Goal: Task Accomplishment & Management: Manage account settings

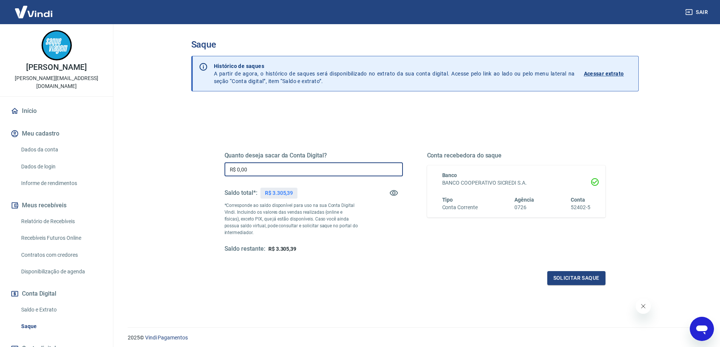
drag, startPoint x: 283, startPoint y: 167, endPoint x: 168, endPoint y: 170, distance: 115.3
click at [170, 170] on main "Saque Histórico de saques A partir de agora, o histórico de saques será disponi…" at bounding box center [415, 185] width 610 height 323
type input "R$ 3.305,39"
drag, startPoint x: 289, startPoint y: 172, endPoint x: 196, endPoint y: 171, distance: 92.6
click at [197, 171] on div "Quanto deseja sacar da Conta Digital? R$ 0,00 ​ Saldo total*: R$ 3.305,39 *Corr…" at bounding box center [414, 239] width 447 height 270
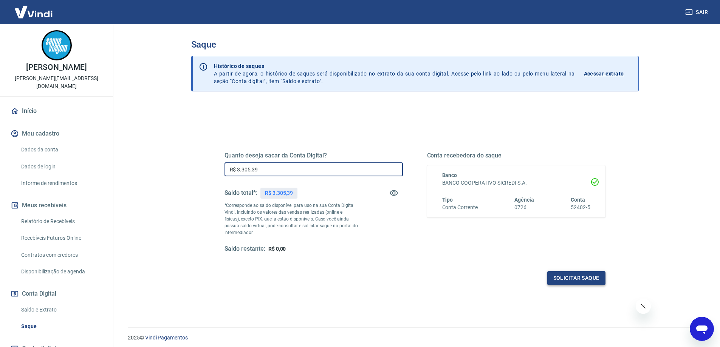
type input "R$ 3.305,39"
click at [580, 275] on button "Solicitar saque" at bounding box center [576, 278] width 58 height 14
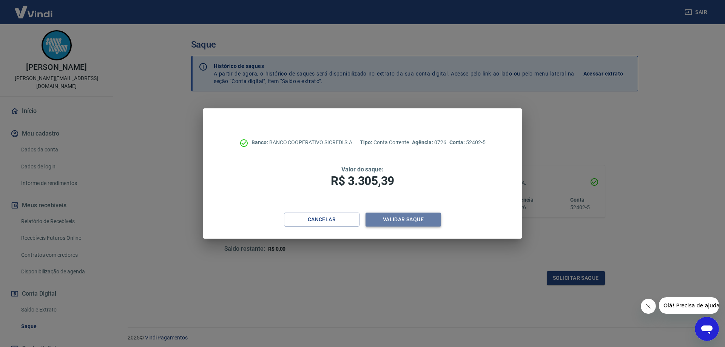
click at [404, 223] on button "Validar saque" at bounding box center [404, 220] width 76 height 14
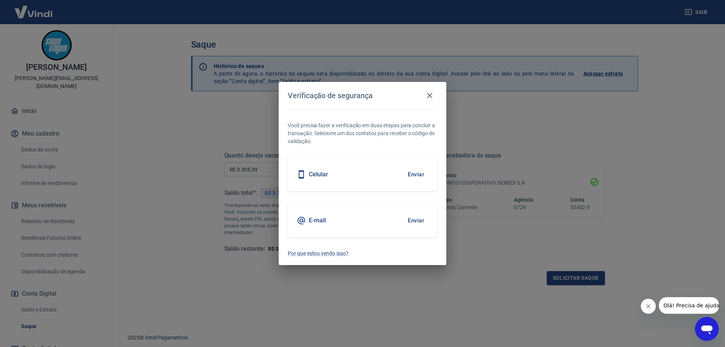
click at [416, 174] on button "Enviar" at bounding box center [416, 175] width 25 height 16
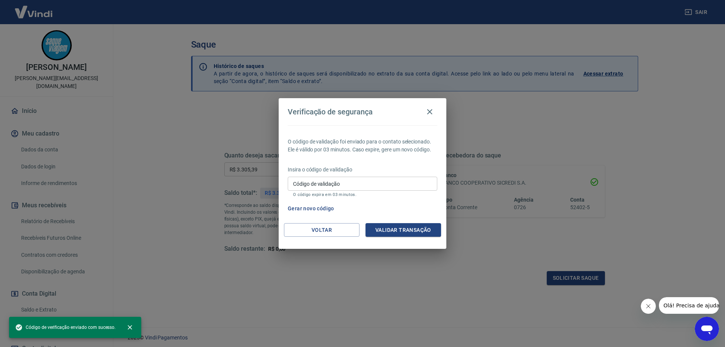
click at [403, 184] on input "Código de validação" at bounding box center [363, 184] width 150 height 14
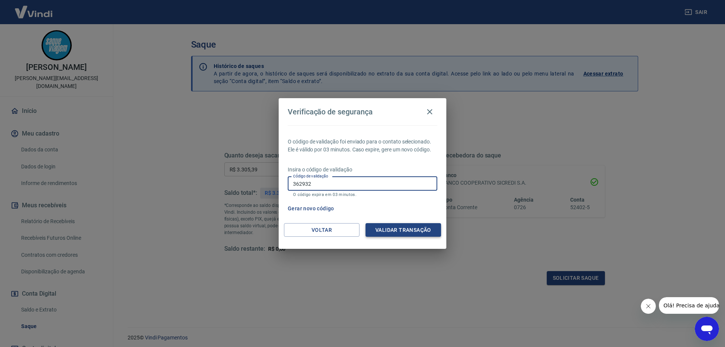
type input "362932"
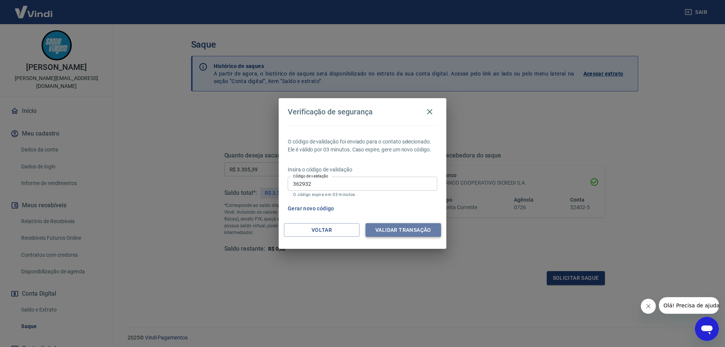
click at [390, 229] on button "Validar transação" at bounding box center [404, 230] width 76 height 14
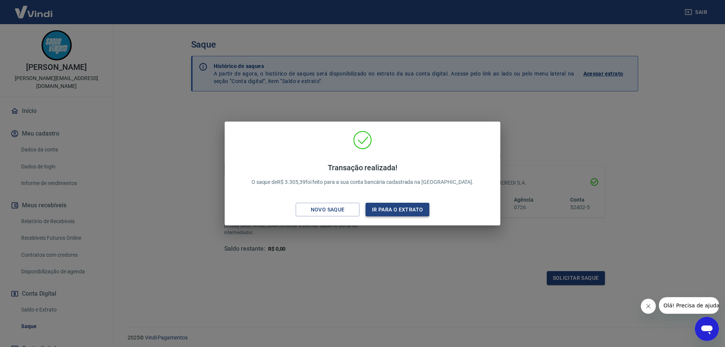
click at [408, 210] on button "Ir para o extrato" at bounding box center [398, 210] width 64 height 14
